Goal: Task Accomplishment & Management: Use online tool/utility

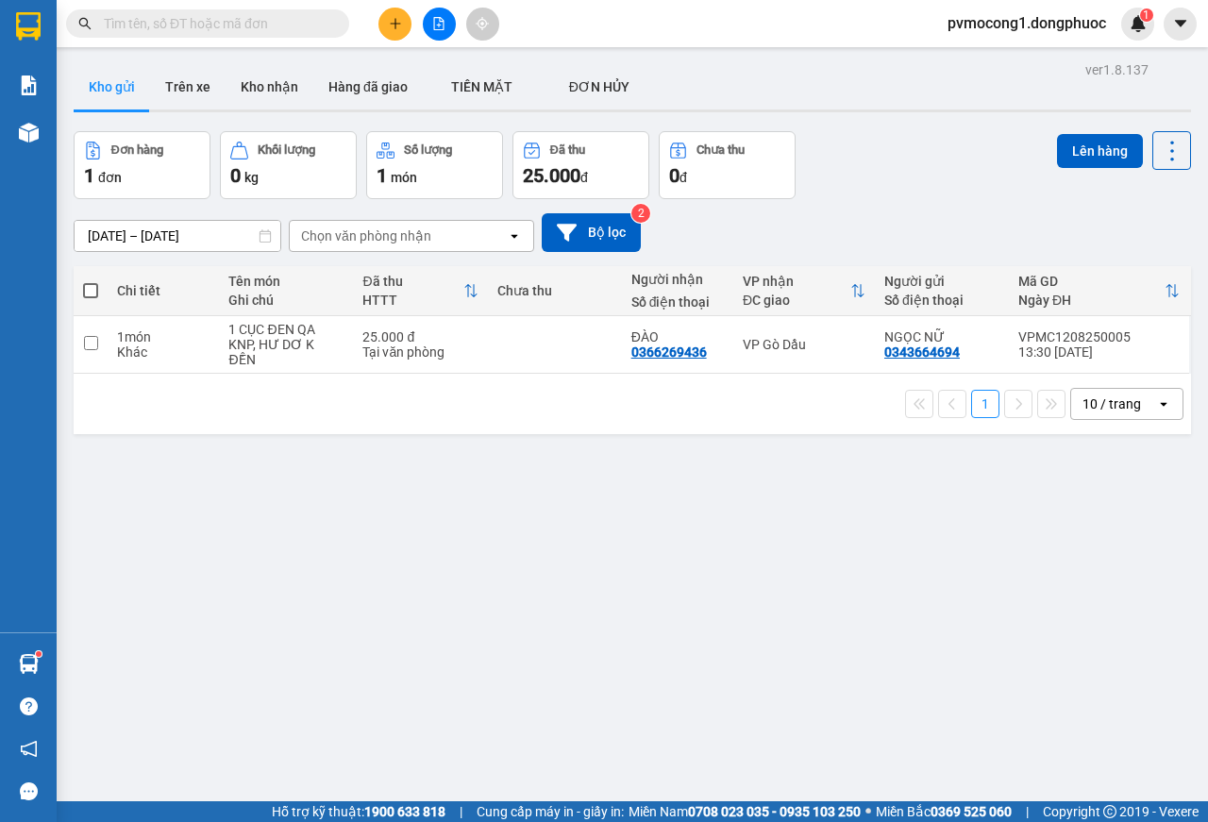
click at [90, 292] on span at bounding box center [90, 290] width 15 height 15
click at [91, 281] on input "checkbox" at bounding box center [91, 281] width 0 height 0
checkbox input "true"
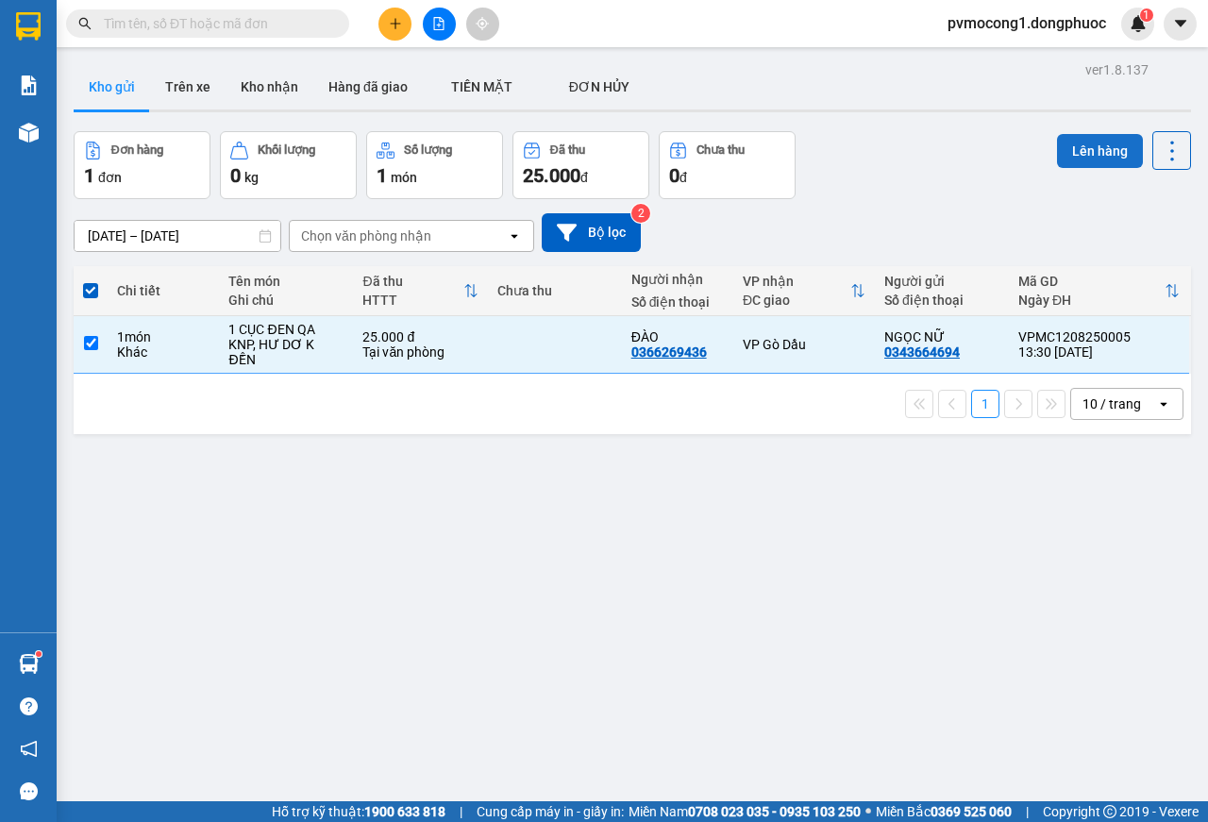
click at [1062, 142] on button "Lên hàng" at bounding box center [1100, 151] width 86 height 34
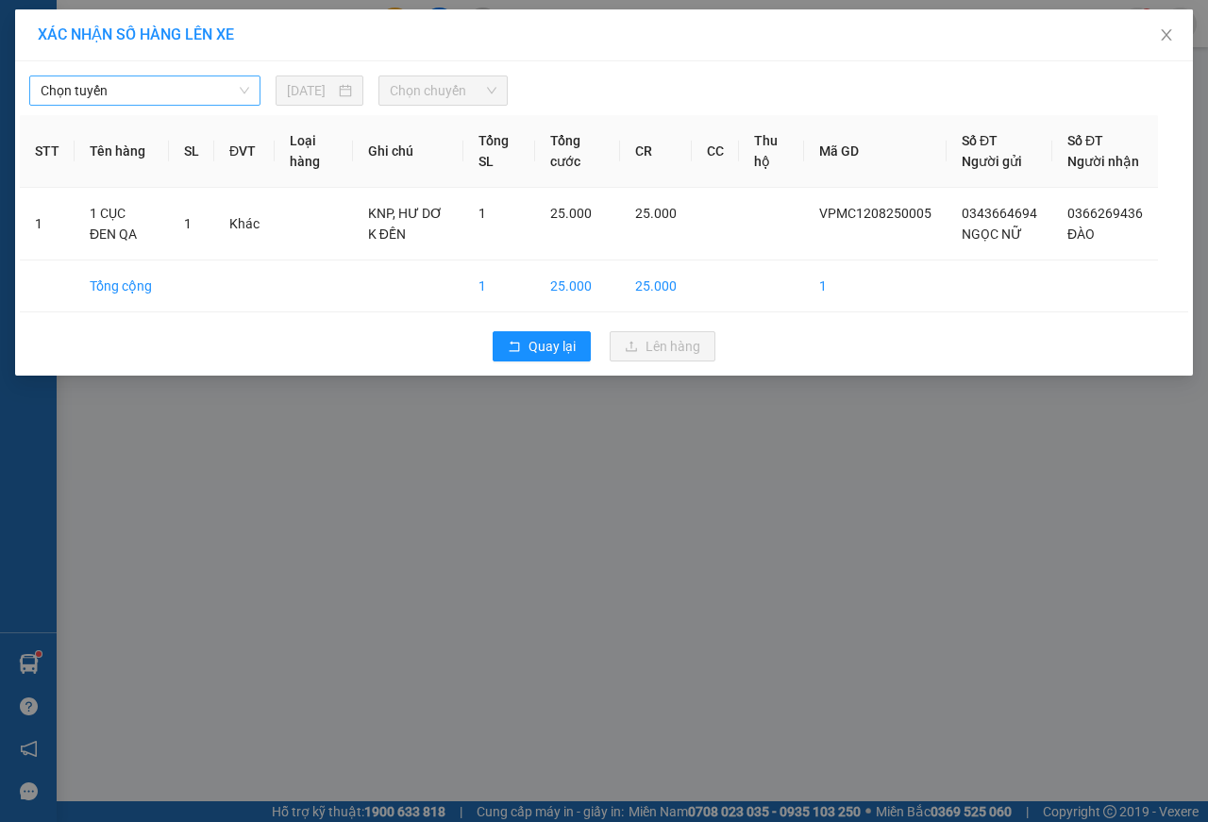
click at [158, 95] on span "Chọn tuyến" at bounding box center [145, 90] width 209 height 28
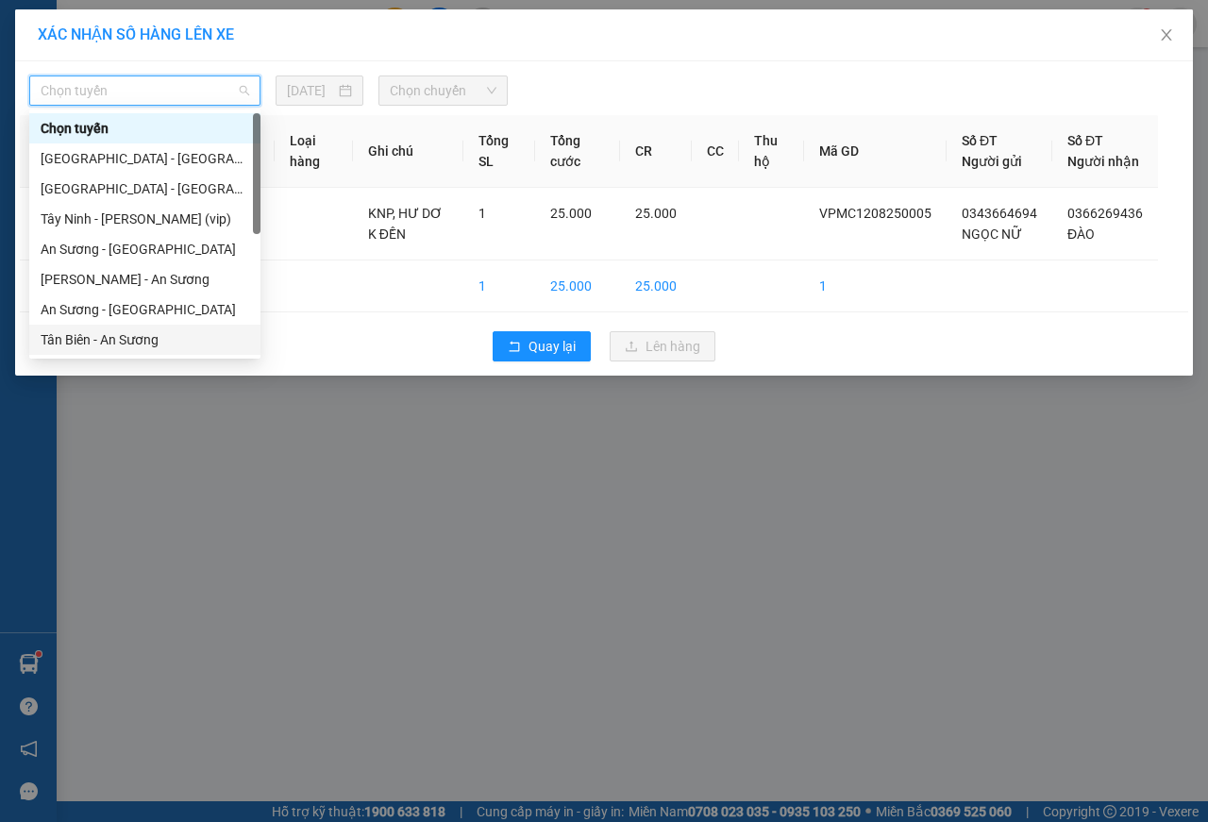
click at [107, 345] on div "Tân Biên - An Sương" at bounding box center [145, 339] width 209 height 21
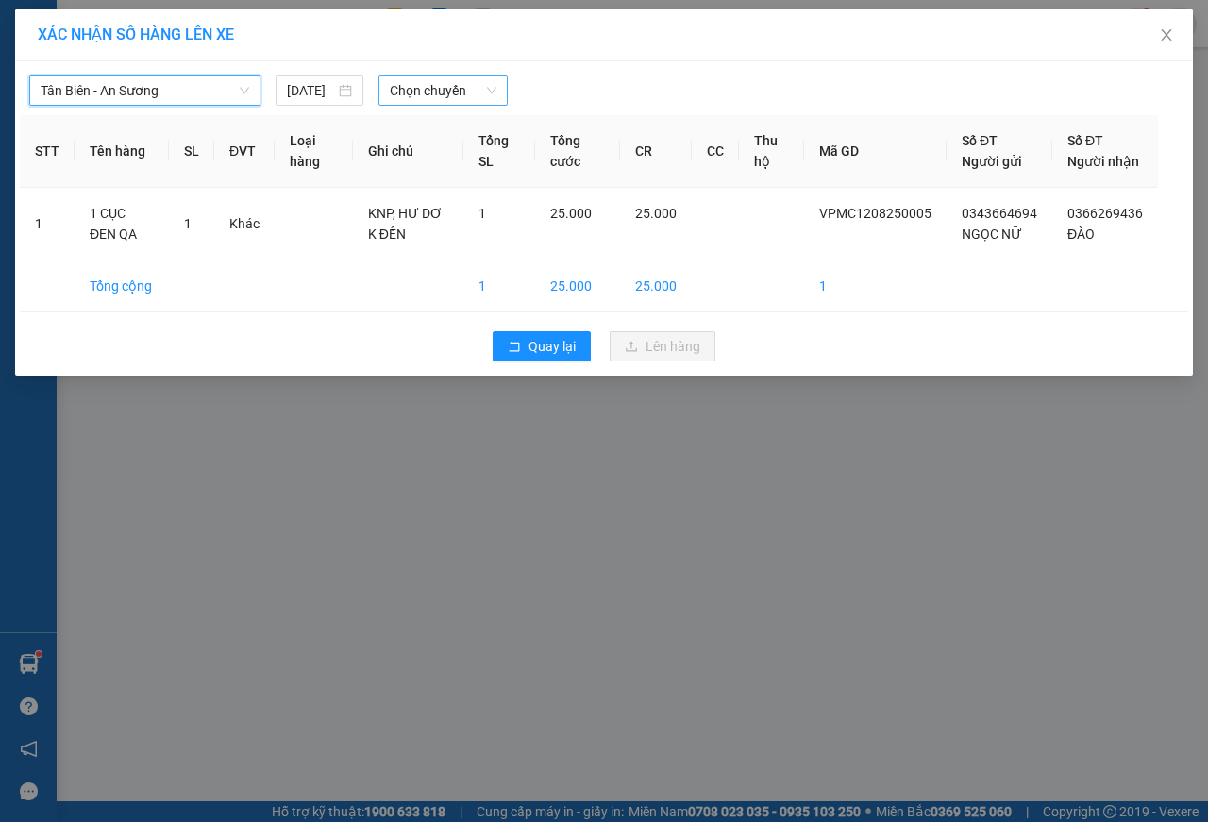
click at [433, 92] on span "Chọn chuyến" at bounding box center [443, 90] width 106 height 28
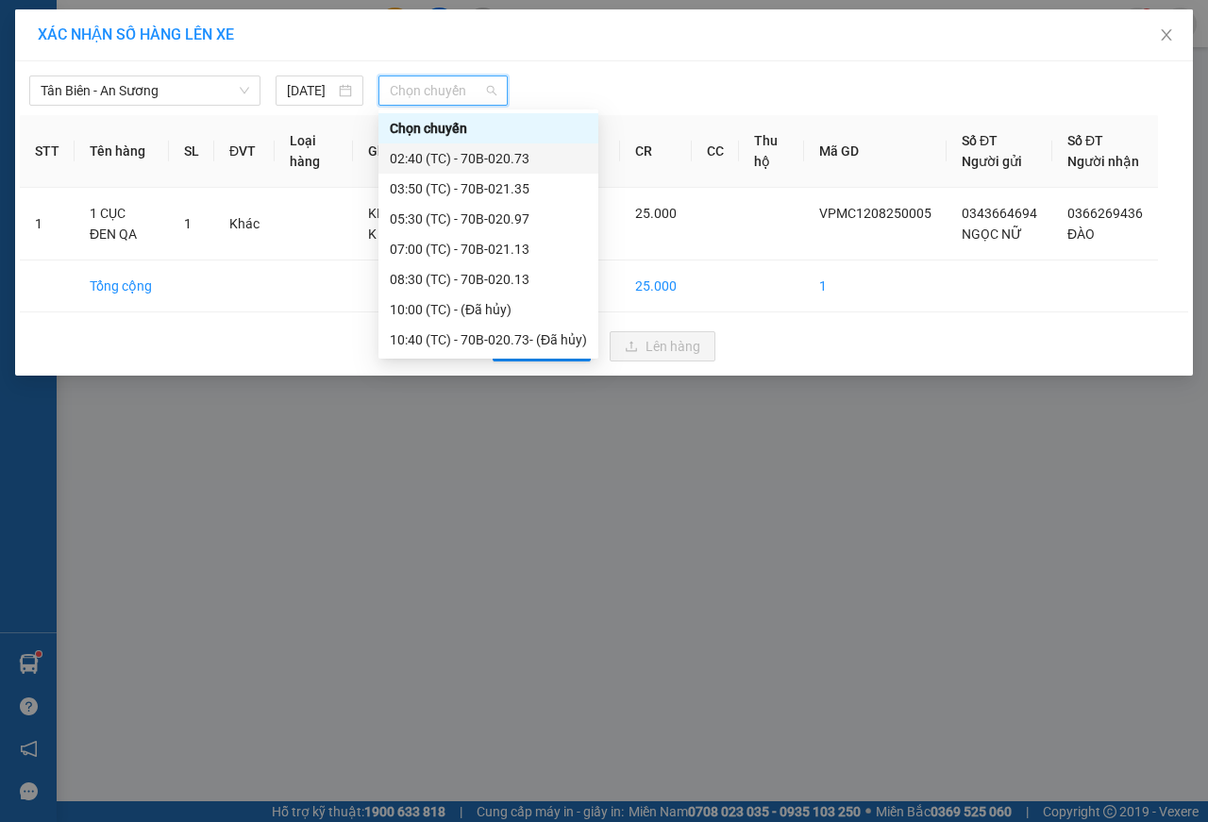
scroll to position [151, 0]
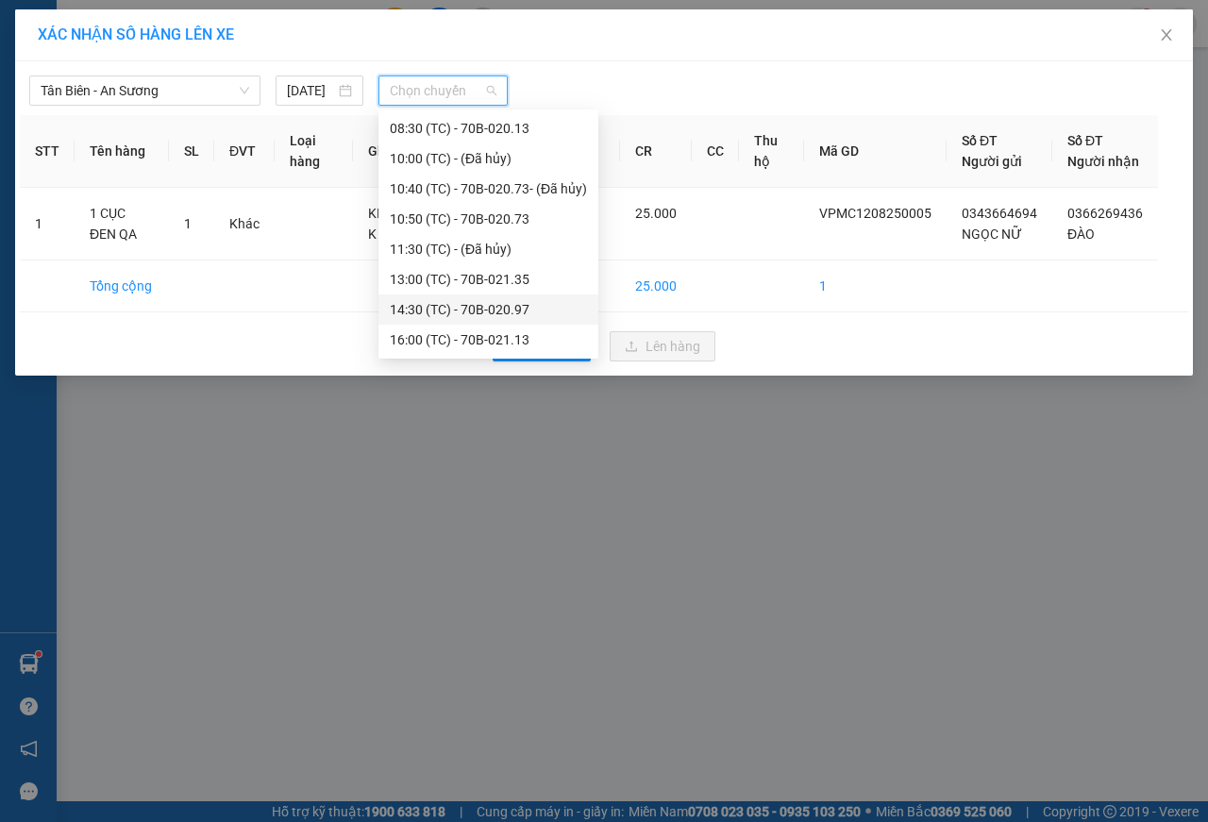
click at [494, 303] on div "14:30 (TC) - 70B-020.97" at bounding box center [488, 309] width 197 height 21
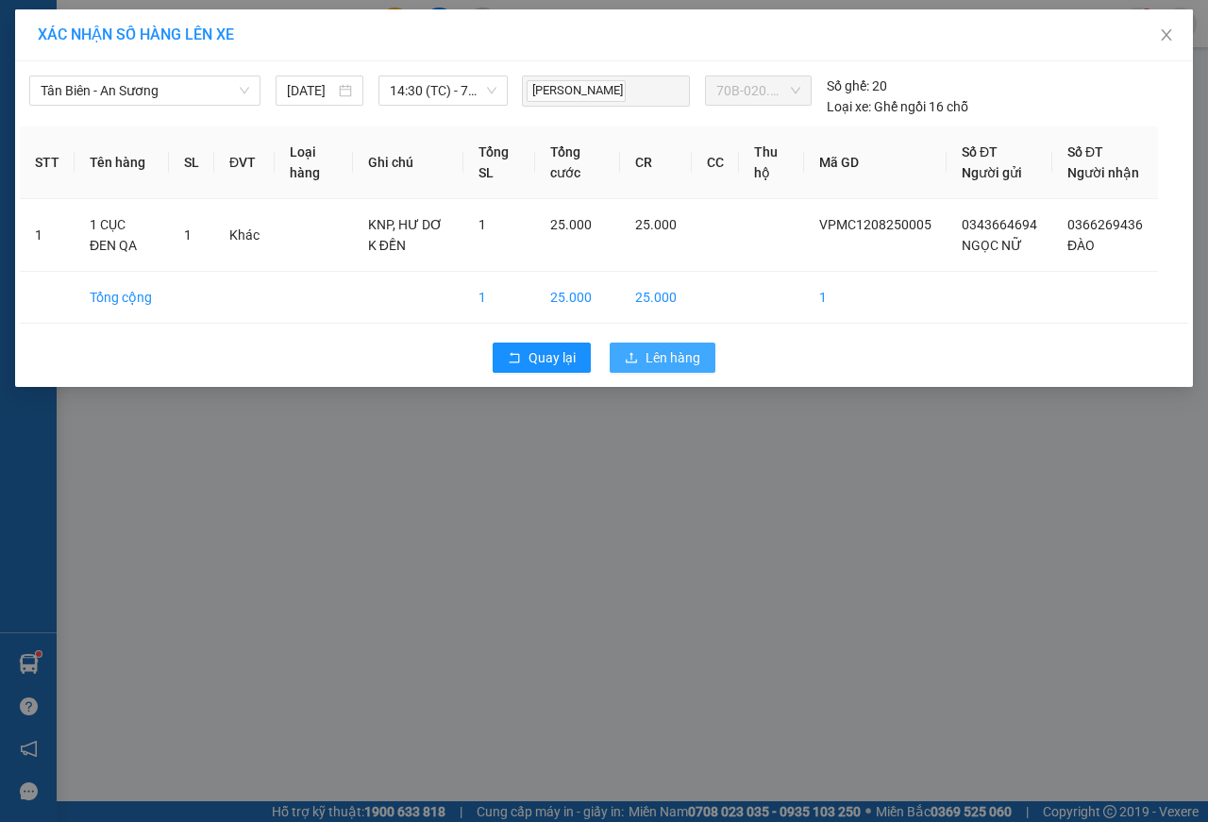
click at [672, 368] on span "Lên hàng" at bounding box center [672, 357] width 55 height 21
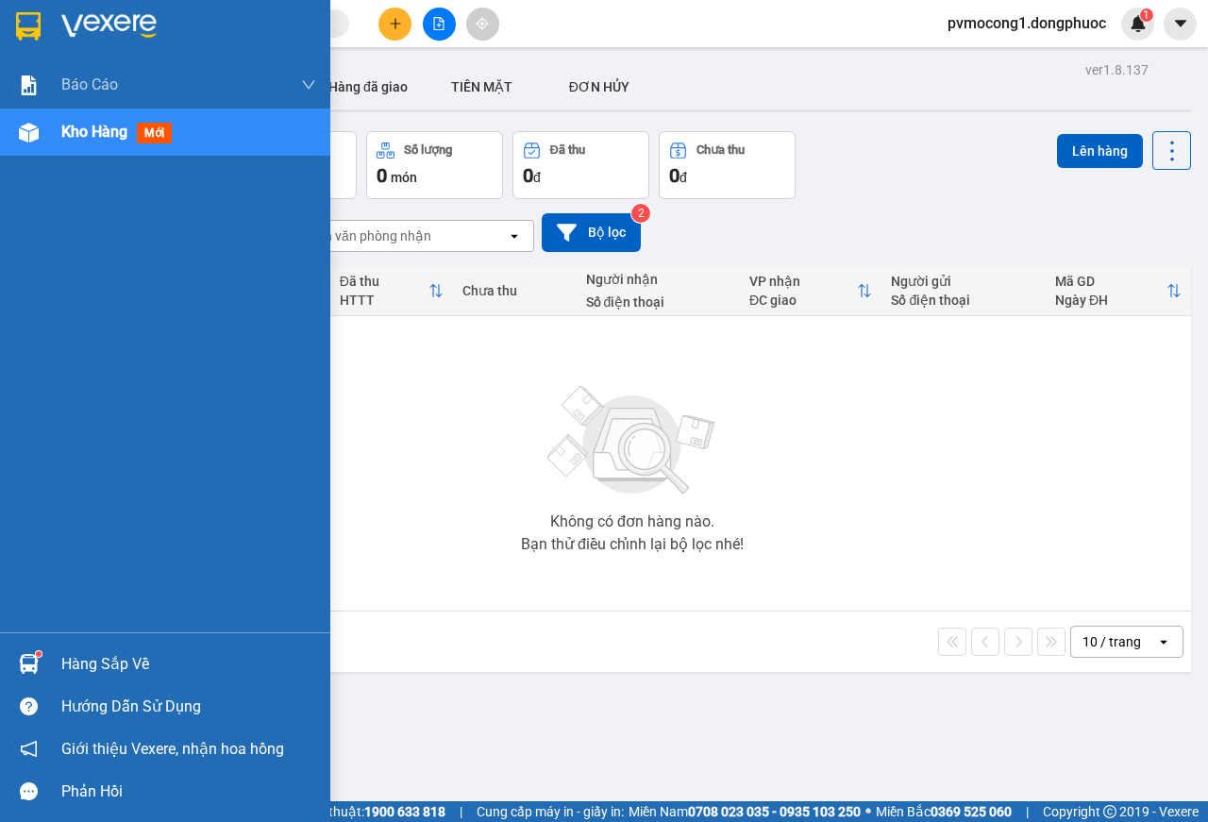
click at [17, 653] on div at bounding box center [28, 663] width 33 height 33
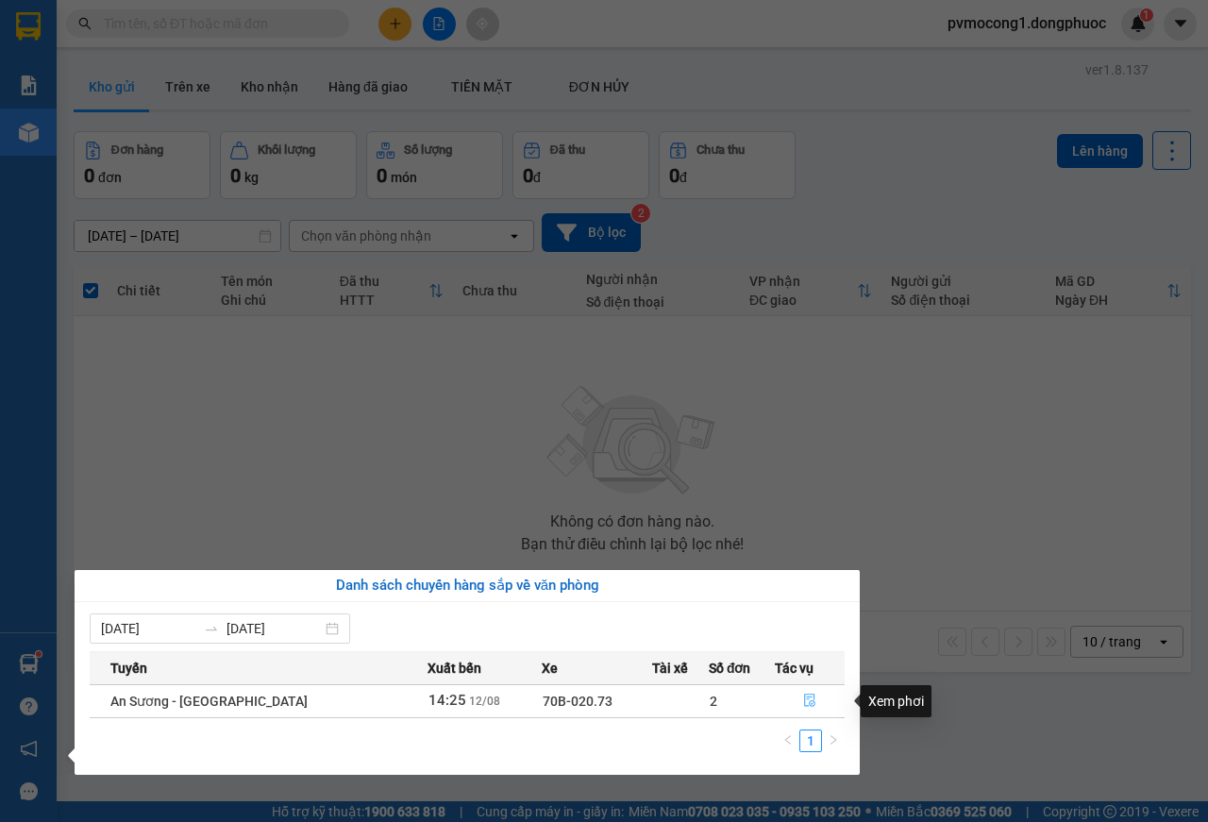
click at [807, 700] on icon "file-done" at bounding box center [809, 699] width 13 height 13
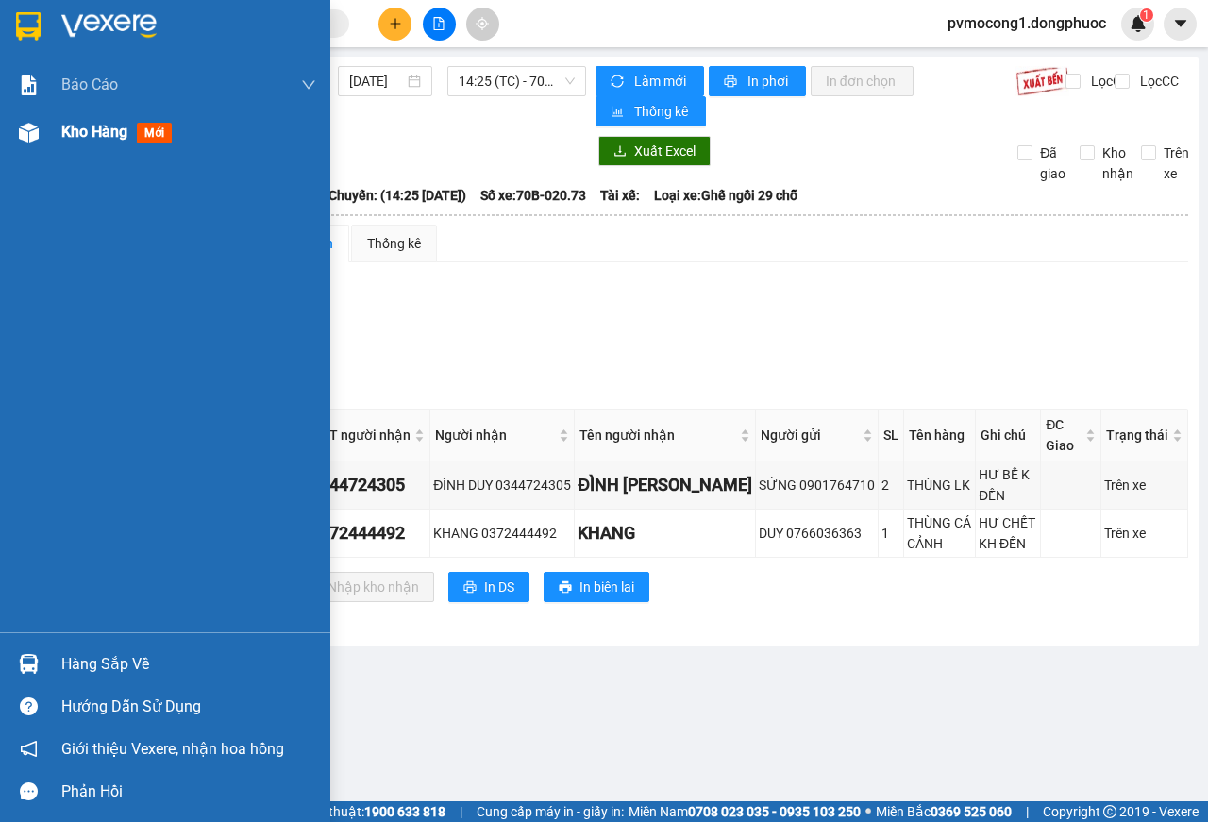
click at [13, 125] on div at bounding box center [28, 132] width 33 height 33
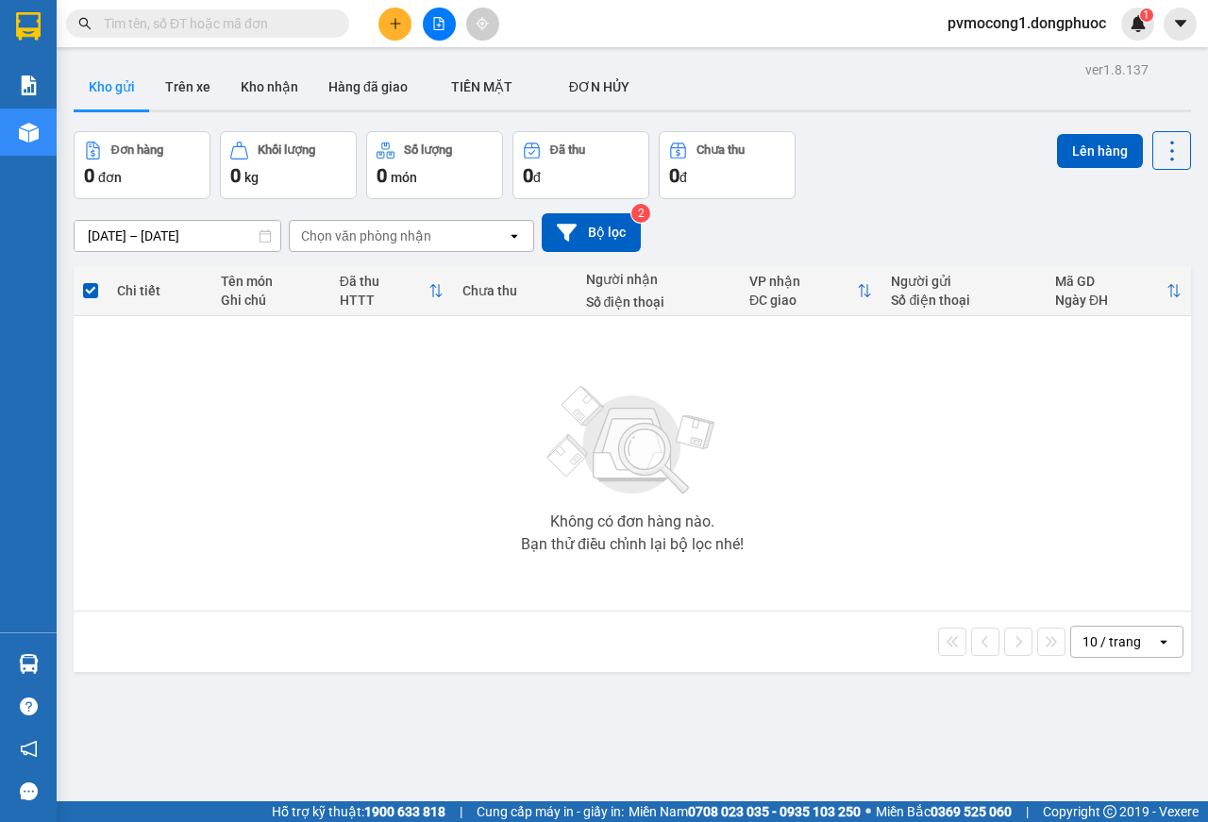
click at [161, 119] on div "ver 1.8.137 Kho gửi Trên xe Kho nhận Hàng đã giao TIỀN MẶT ĐƠN HỦY Đơn hàng 0…" at bounding box center [632, 468] width 1132 height 822
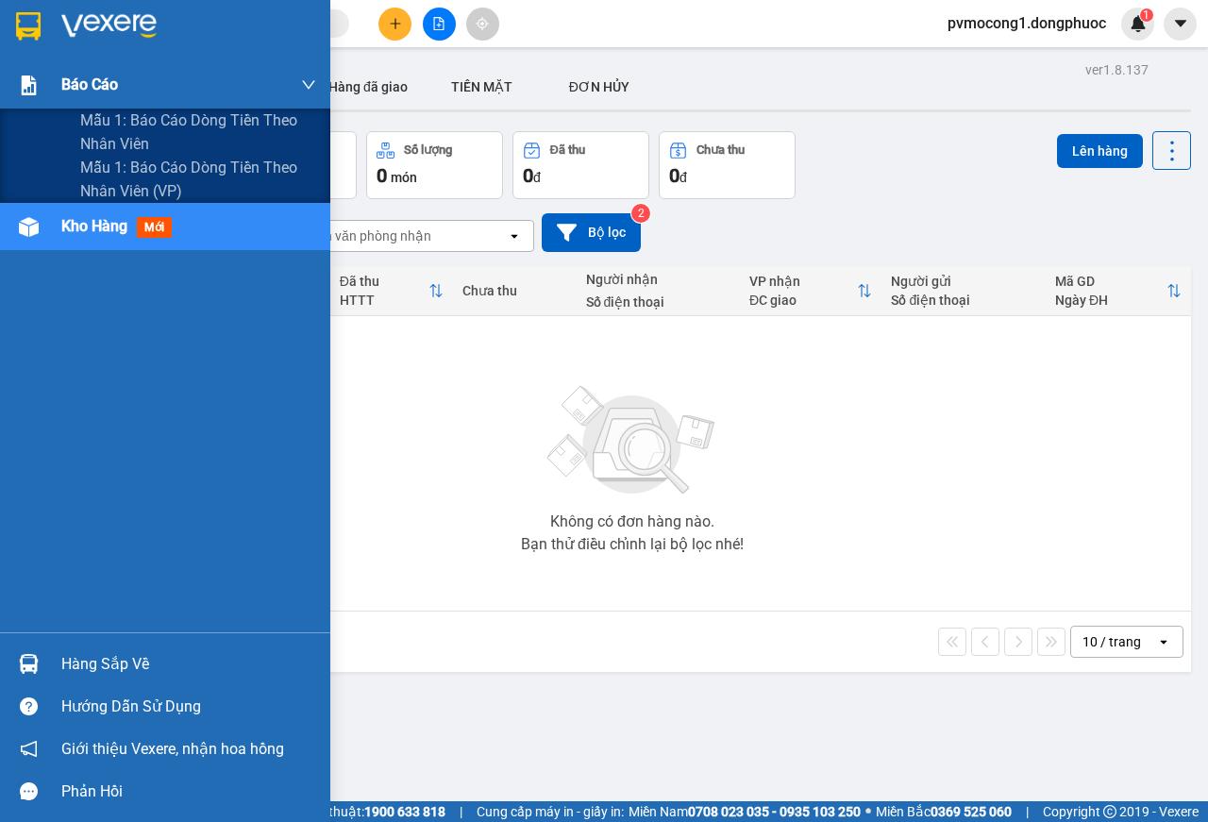
click at [29, 88] on img at bounding box center [29, 85] width 20 height 20
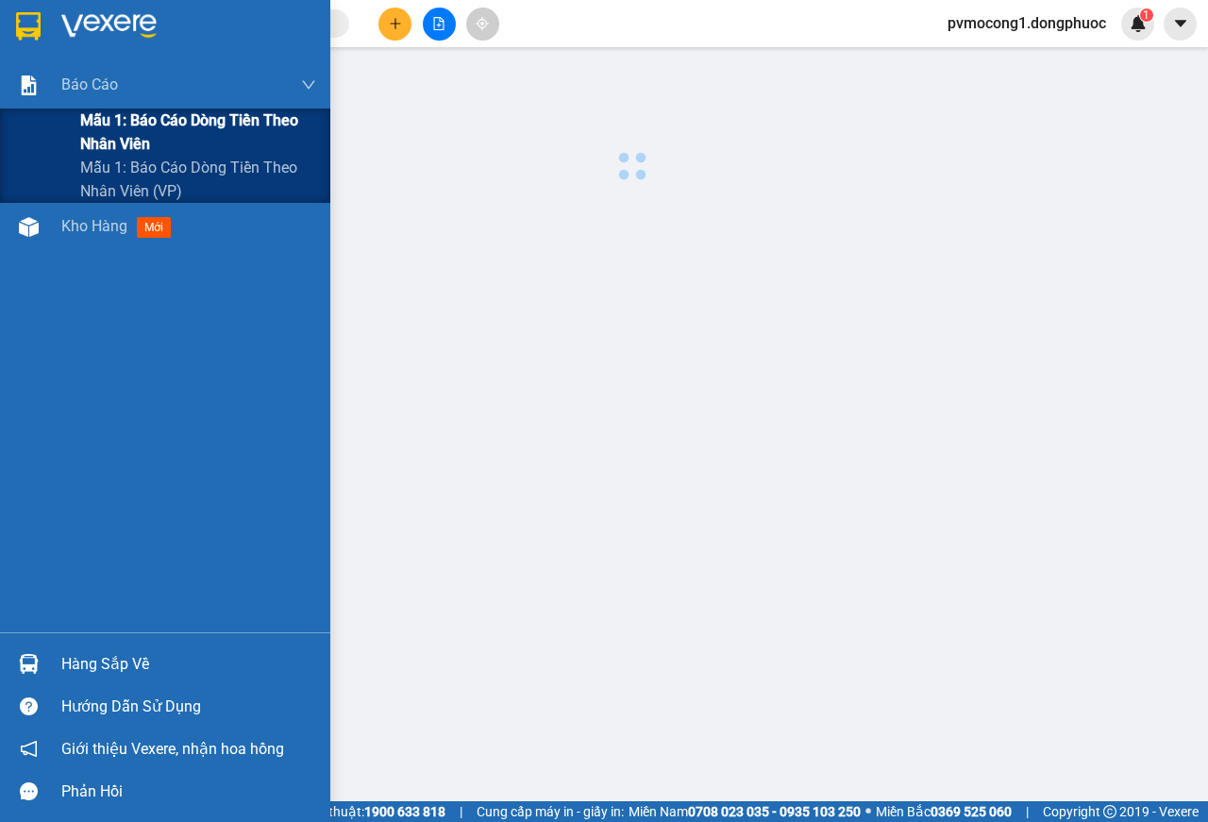
click at [99, 113] on span "Mẫu 1: Báo cáo dòng tiền theo nhân viên" at bounding box center [198, 131] width 236 height 47
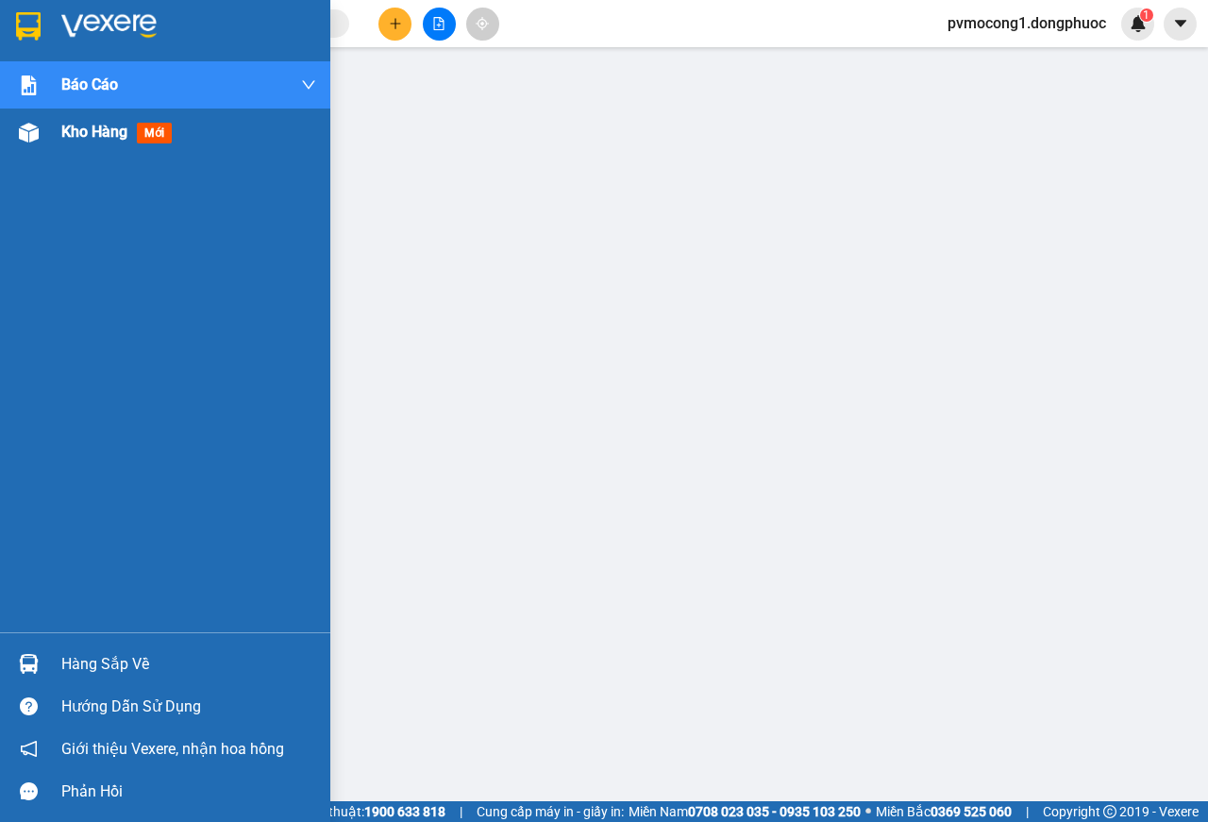
click at [46, 128] on div "Kho hàng mới" at bounding box center [165, 131] width 330 height 47
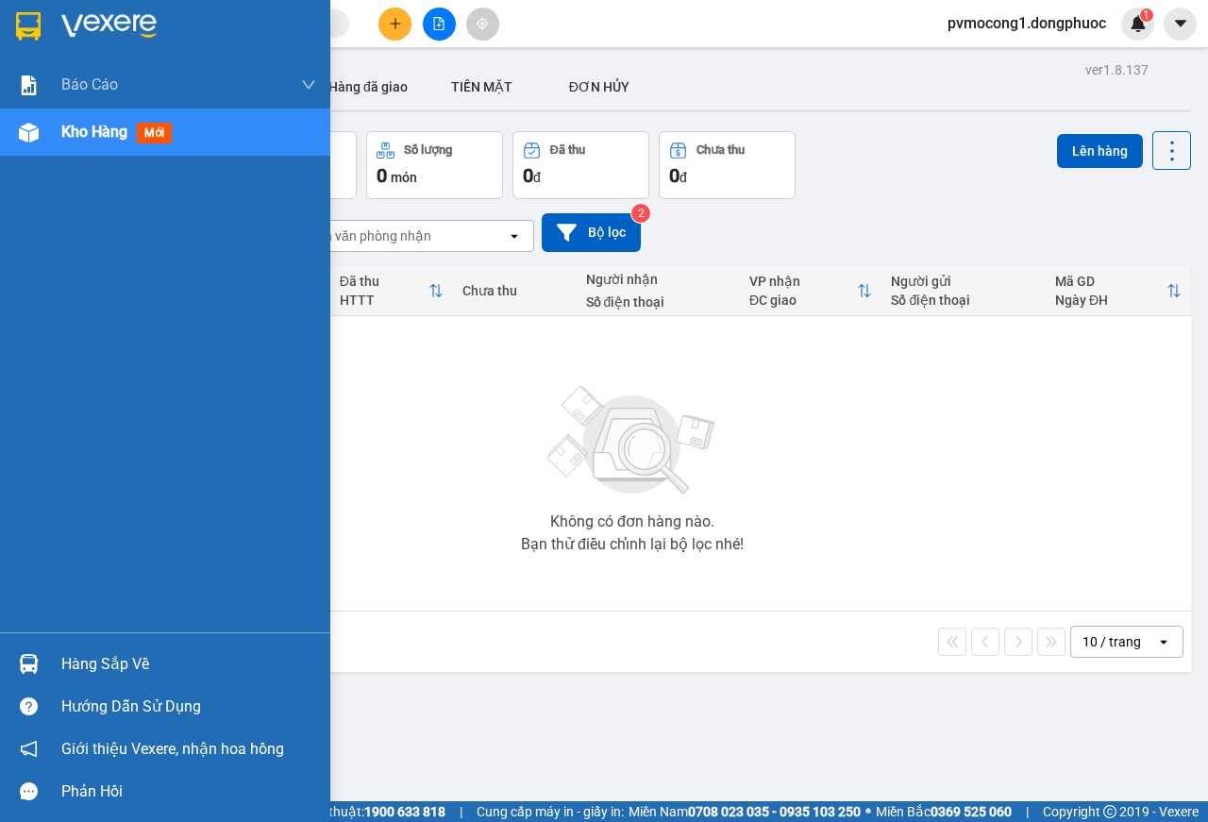
click at [90, 661] on div "Hàng sắp về" at bounding box center [188, 664] width 255 height 28
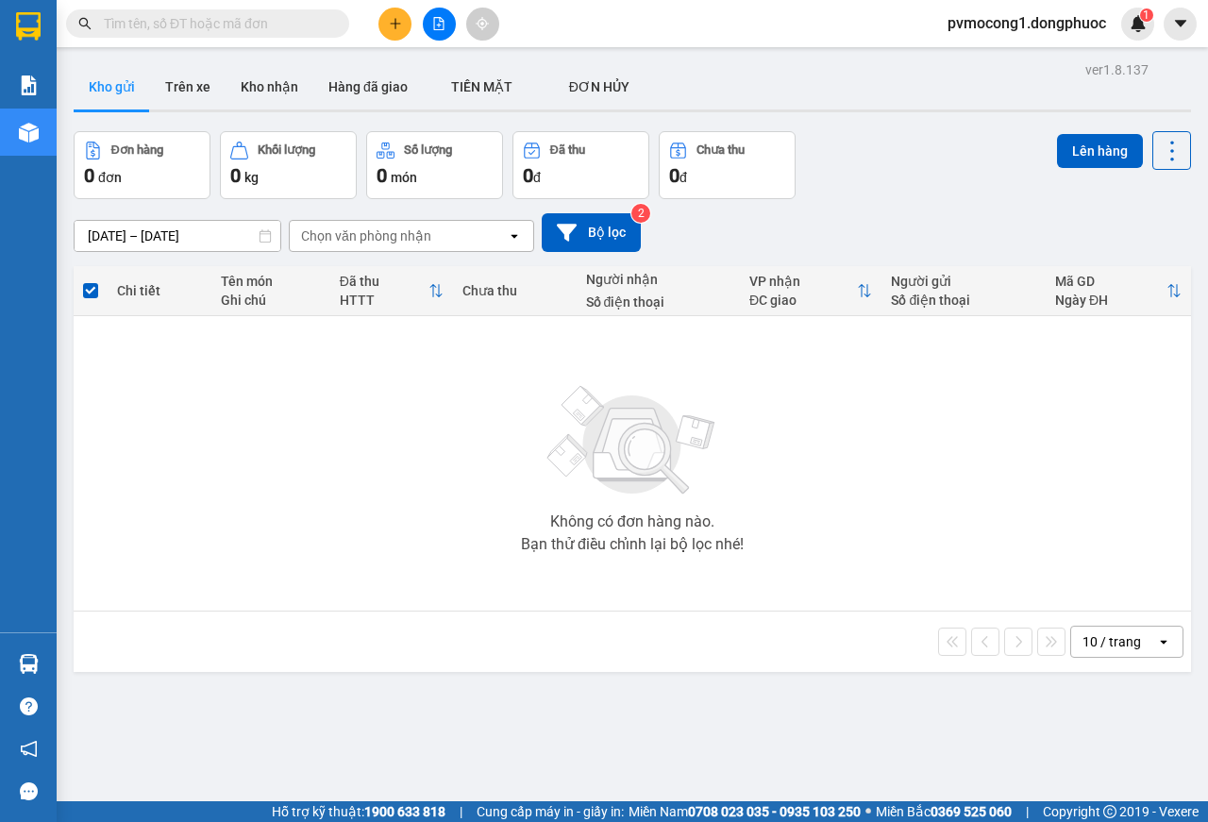
click at [275, 401] on section "Kết quả tìm kiếm ( 0 ) Bộ lọc No Data pvmocong1.dongphuoc 1 Báo cáo Mẫu 1: Báo …" at bounding box center [604, 411] width 1208 height 822
